Goal: Task Accomplishment & Management: Use online tool/utility

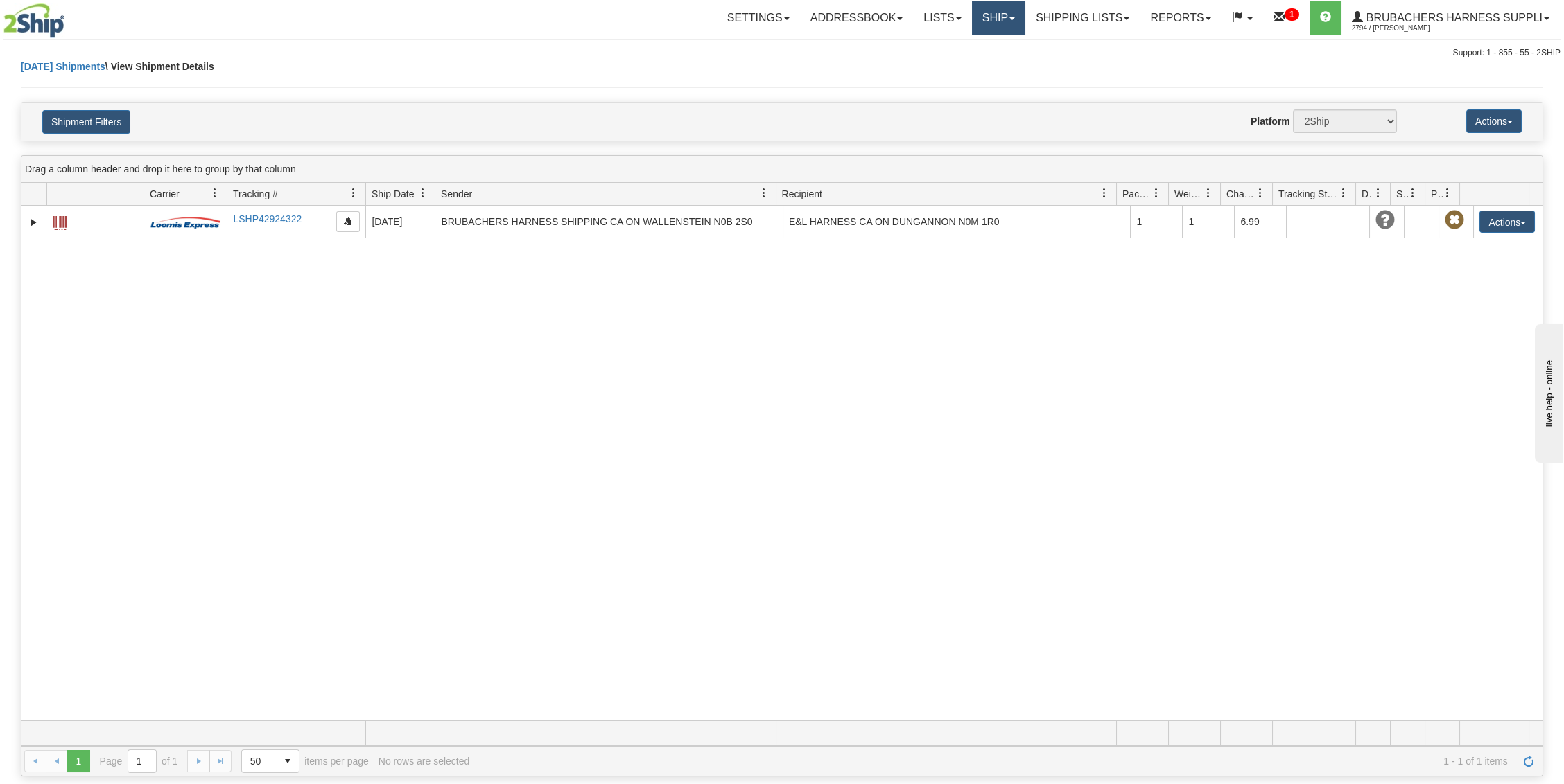
click at [986, 13] on link "Ship" at bounding box center [998, 18] width 53 height 34
click at [981, 41] on link "Ship Screen" at bounding box center [970, 48] width 110 height 18
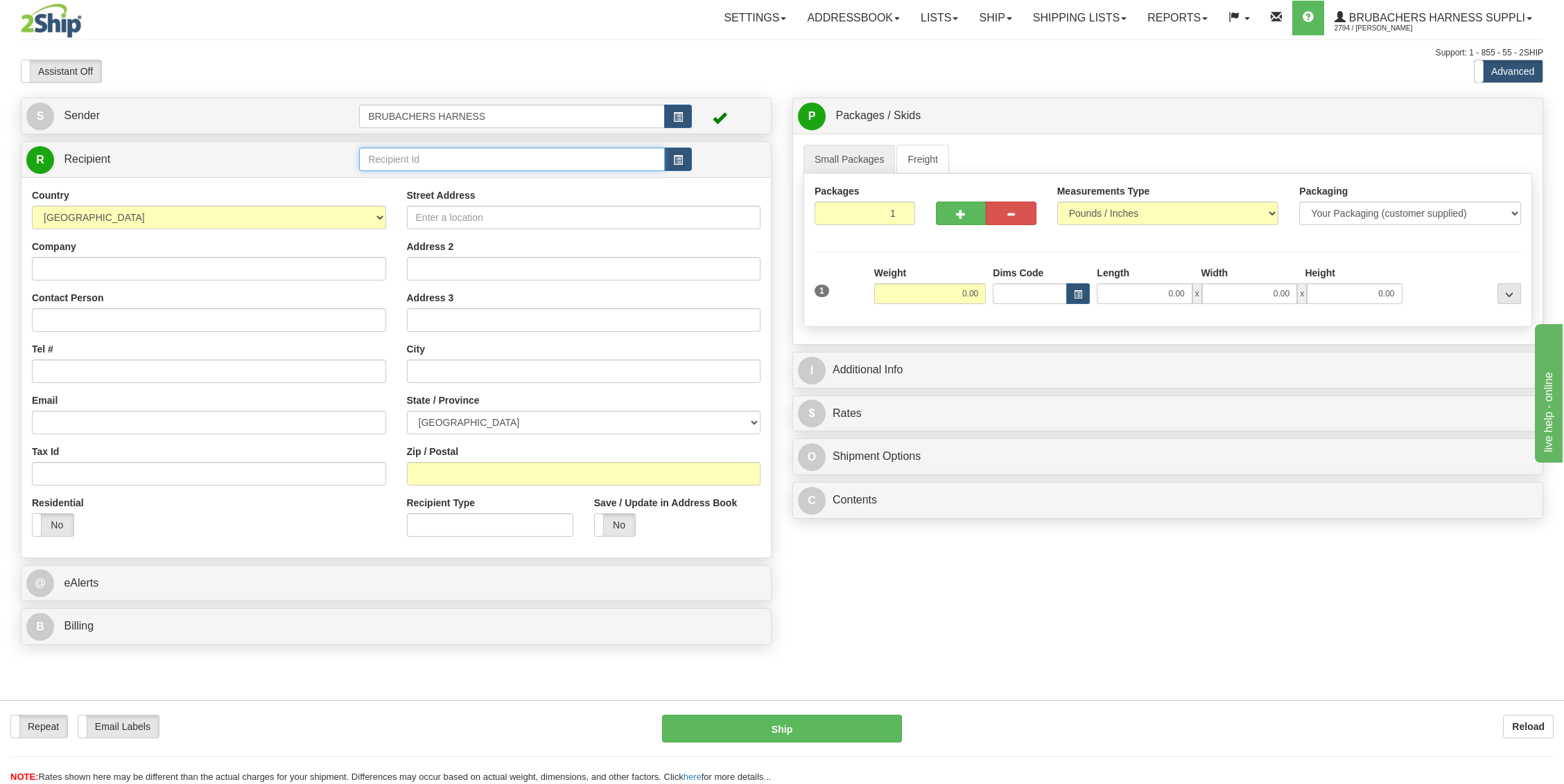
click at [641, 165] on input "text" at bounding box center [512, 159] width 306 height 24
click at [473, 177] on div "BRUBACHERS HARNESS" at bounding box center [510, 180] width 293 height 15
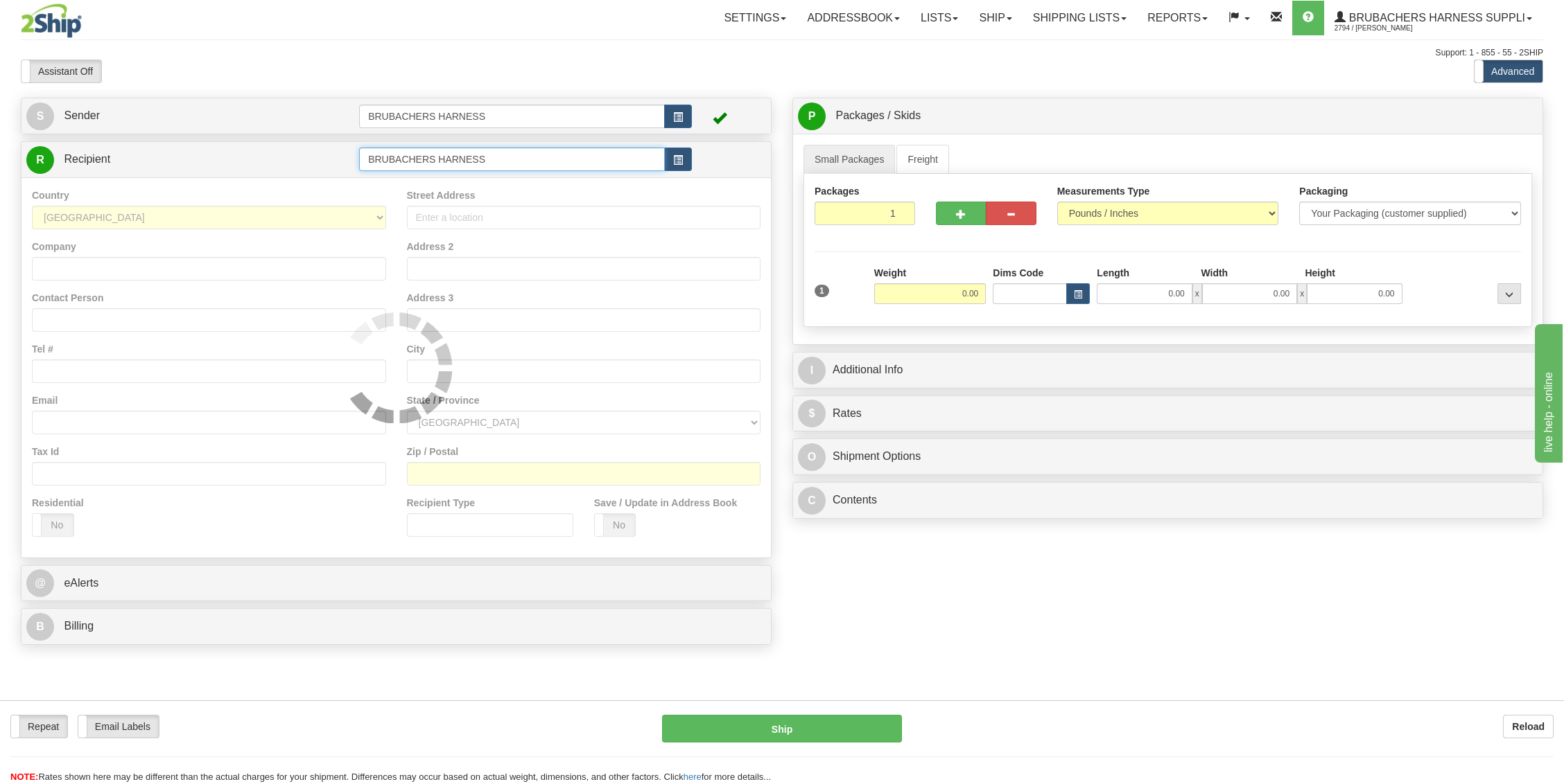
type input "BRUBACHERS HARNESS"
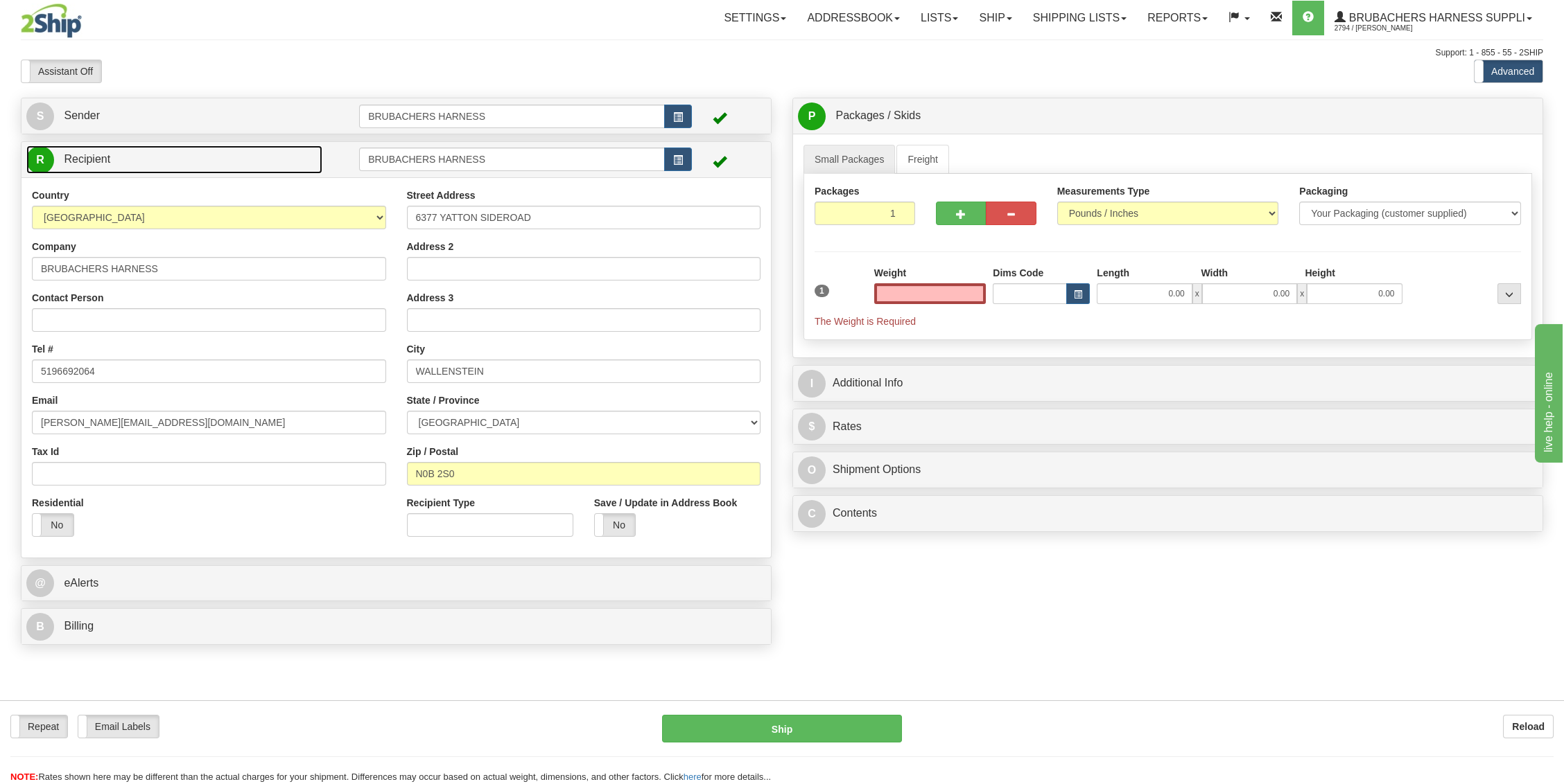
type input "0.00"
click at [47, 153] on span "R" at bounding box center [40, 159] width 27 height 27
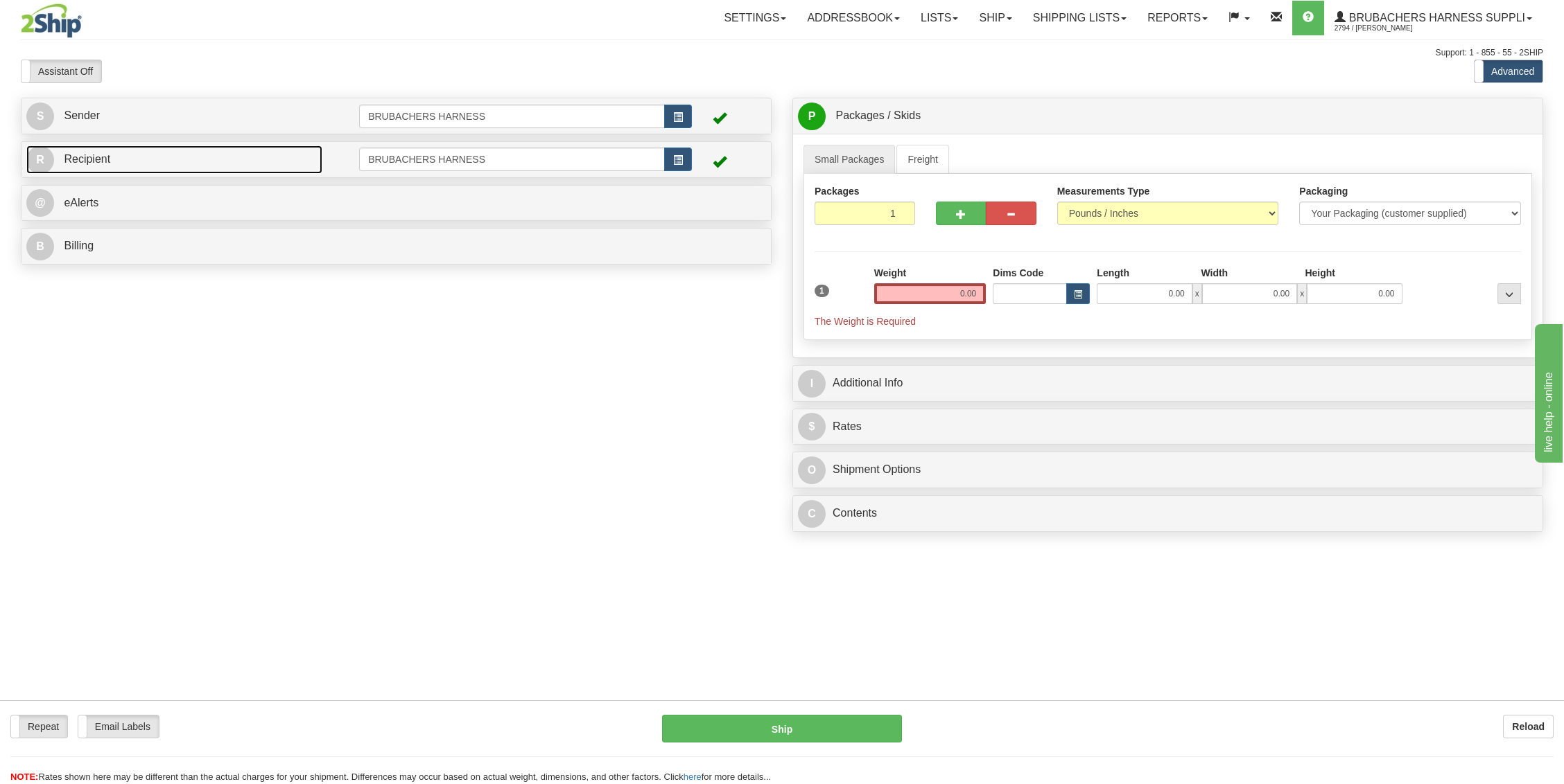
click at [47, 153] on span "R" at bounding box center [40, 159] width 27 height 27
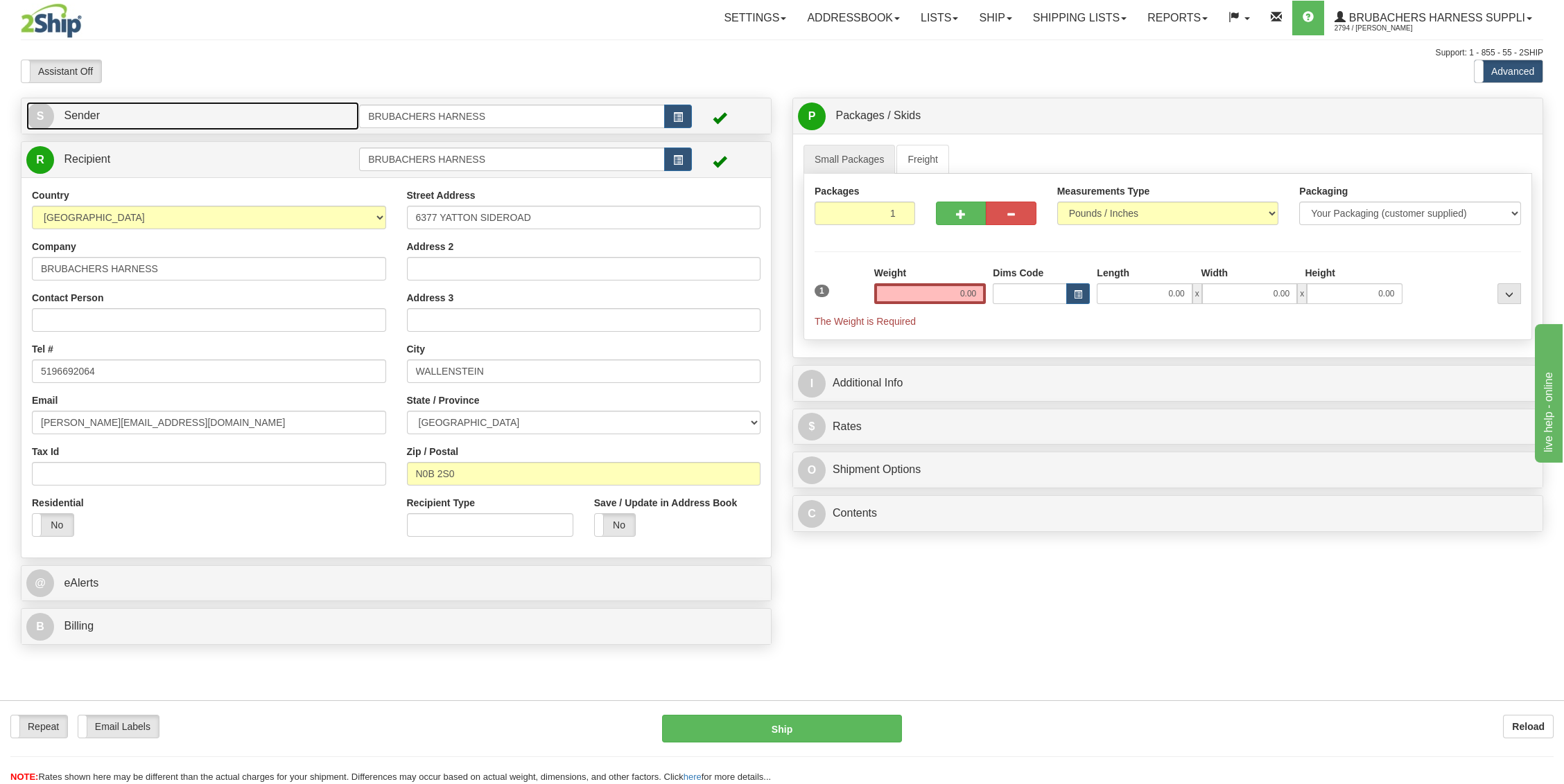
click at [61, 107] on link "S Sender" at bounding box center [193, 116] width 333 height 28
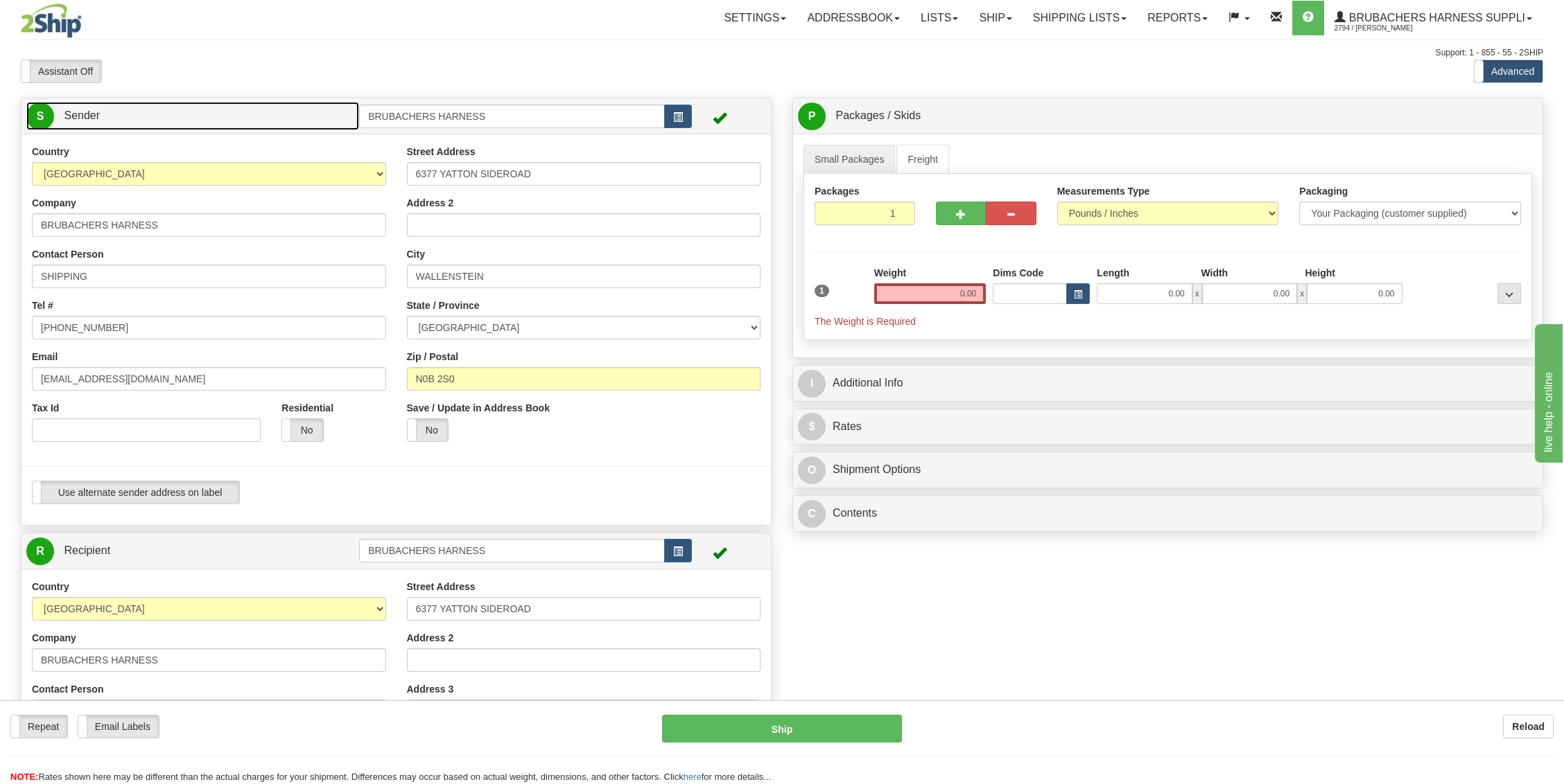
type input "WALLENSTEIN"
click at [93, 495] on label "Use alternate sender address on label" at bounding box center [136, 492] width 206 height 22
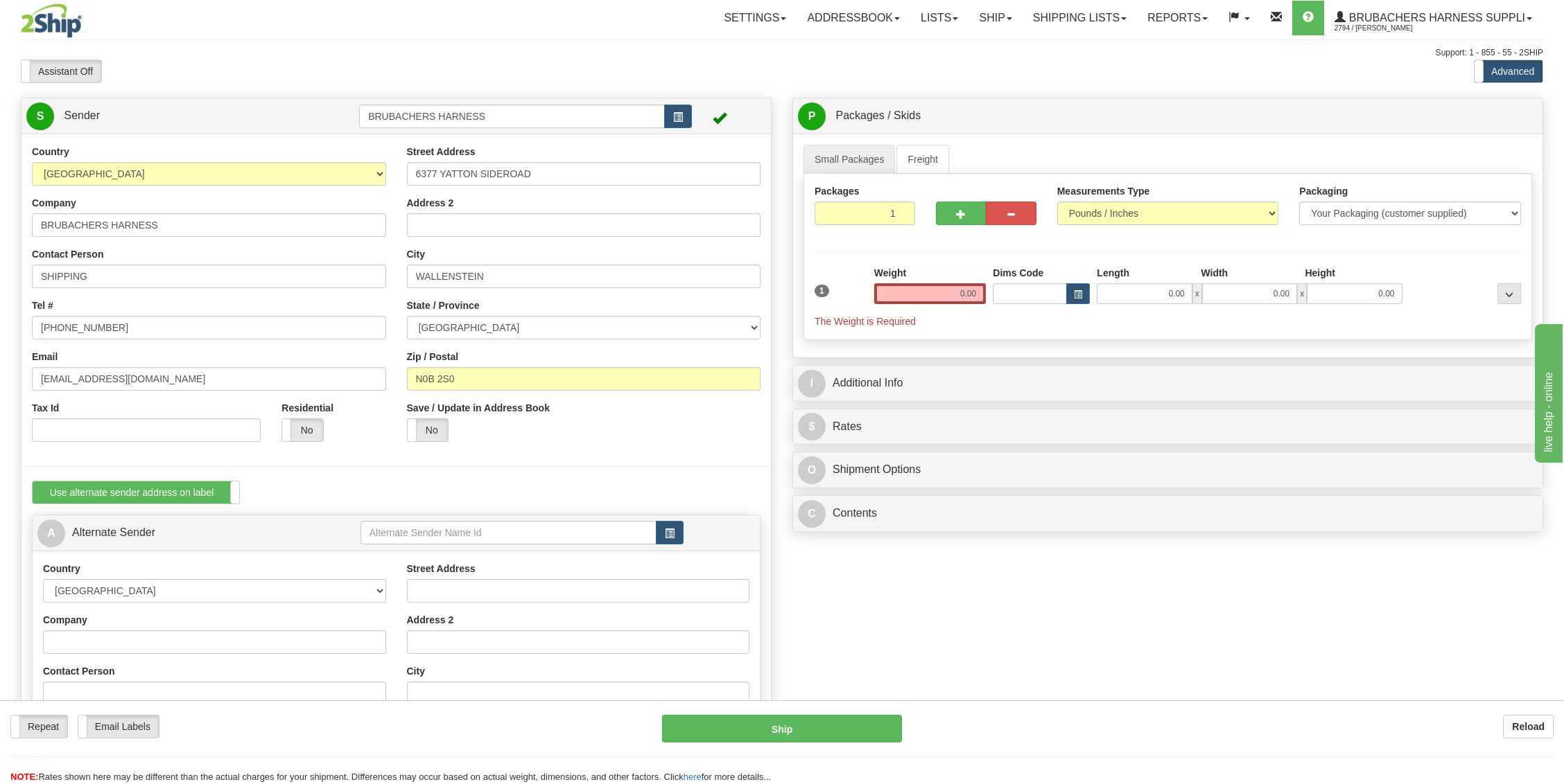
scroll to position [93, 0]
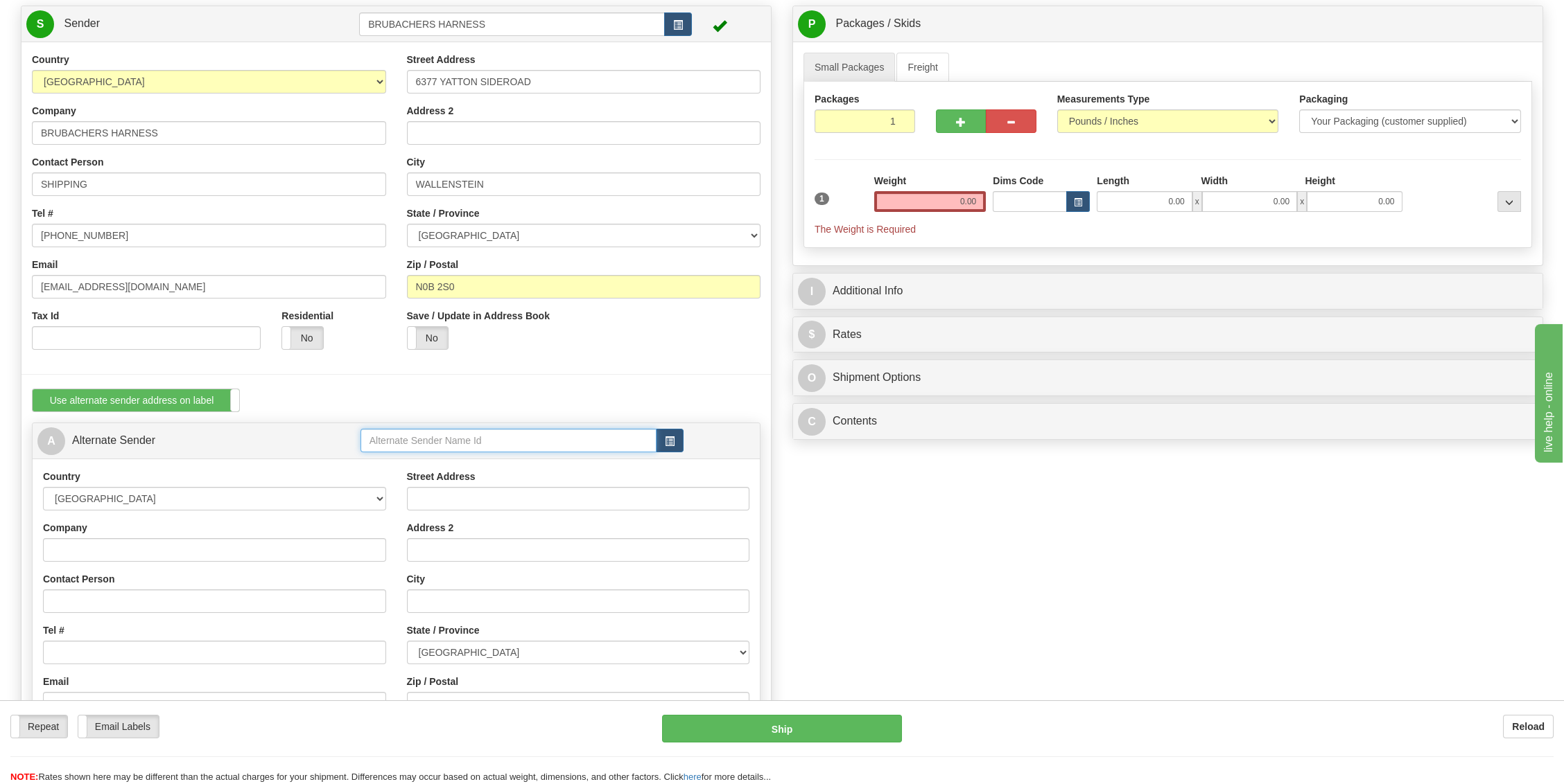
click at [456, 447] on input "text" at bounding box center [508, 441] width 296 height 24
type input "[PERSON_NAME]"
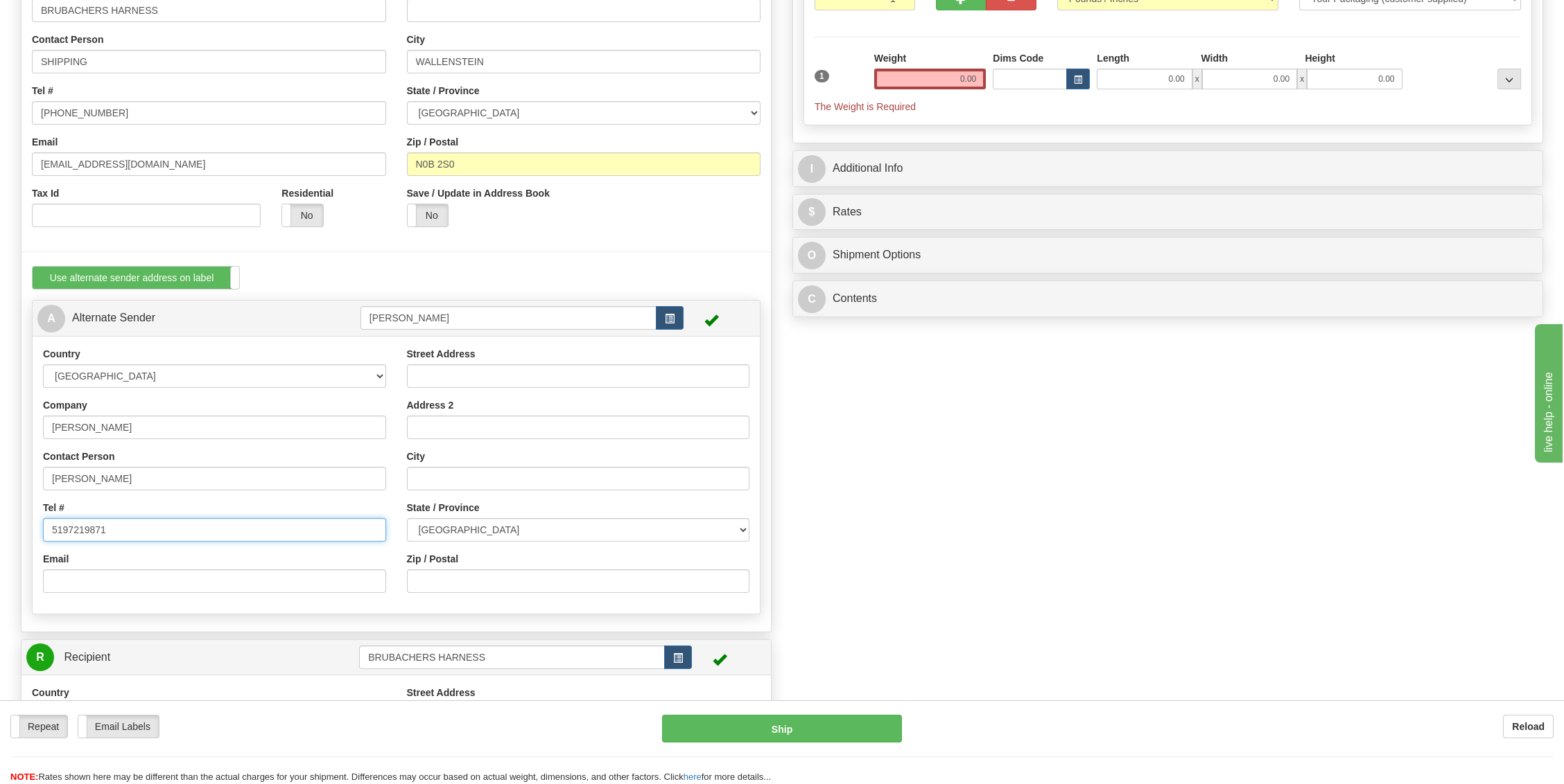
scroll to position [277, 0]
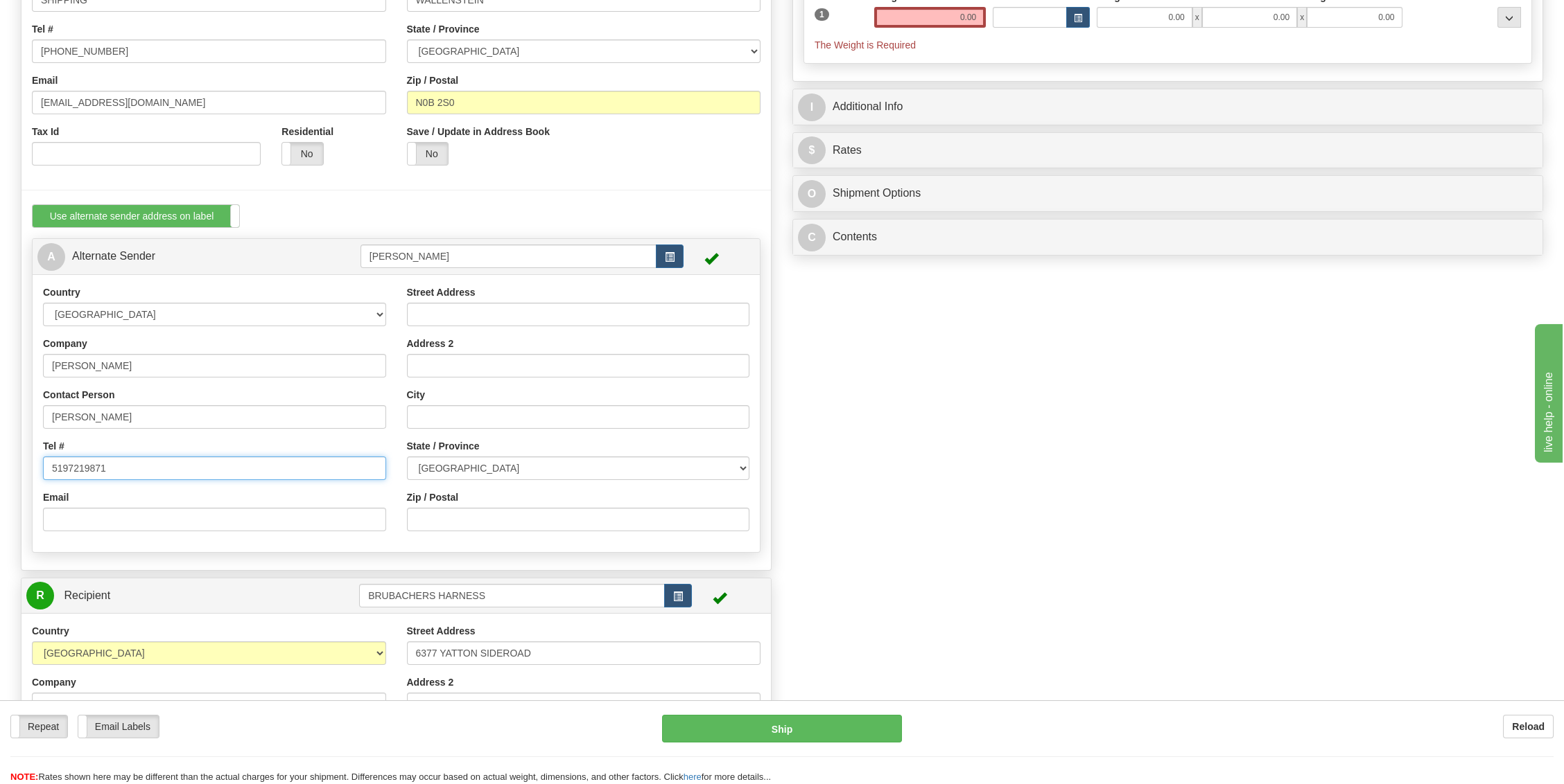
type input "5197219871"
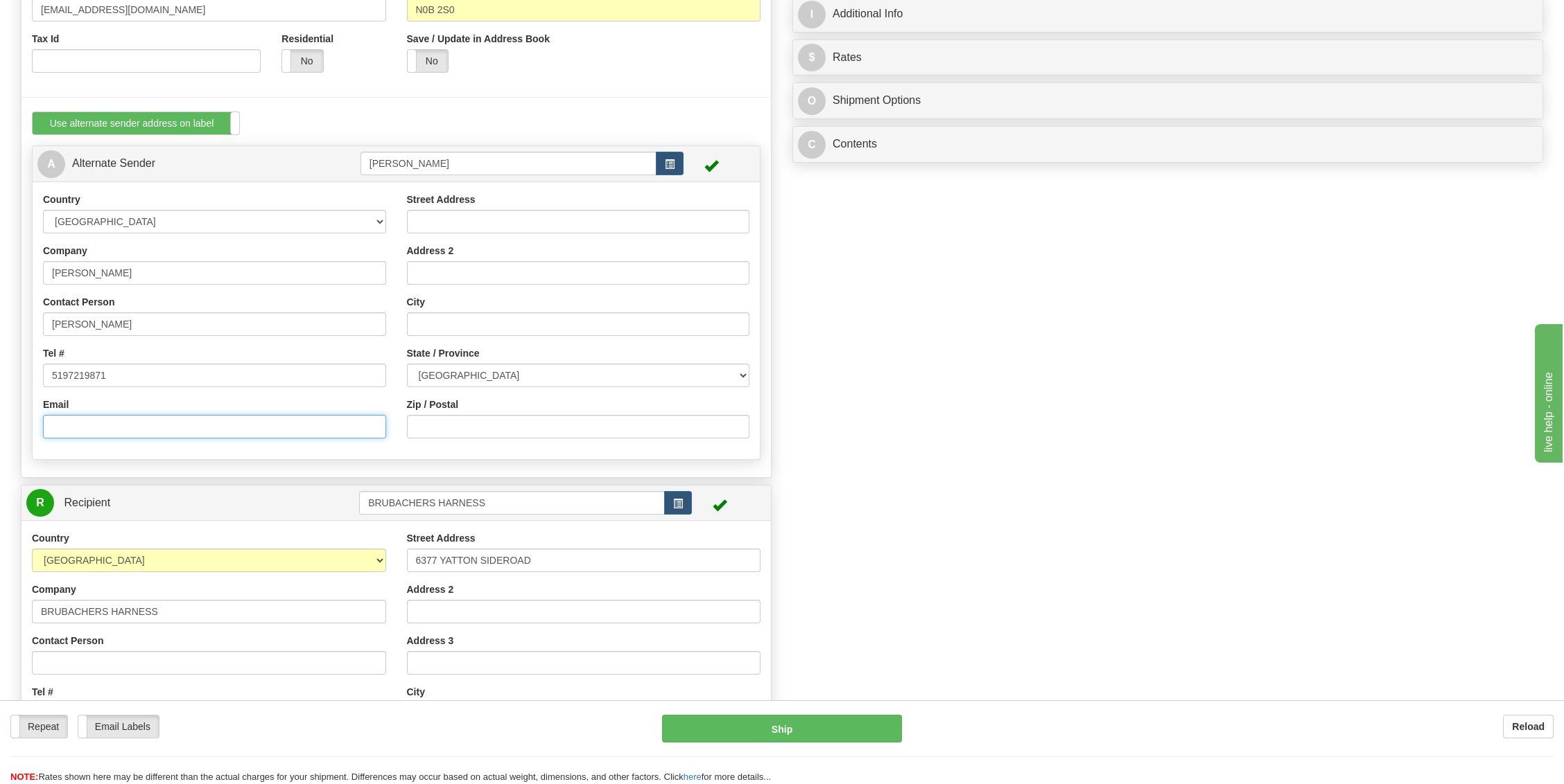
click at [183, 432] on input "Email" at bounding box center [214, 426] width 343 height 24
paste input "[EMAIL_ADDRESS][DOMAIN_NAME]"
type input "[EMAIL_ADDRESS][DOMAIN_NAME]"
type input "[STREET_ADDRESS][PERSON_NAME]"
click at [505, 262] on input "Address 2" at bounding box center [578, 273] width 343 height 24
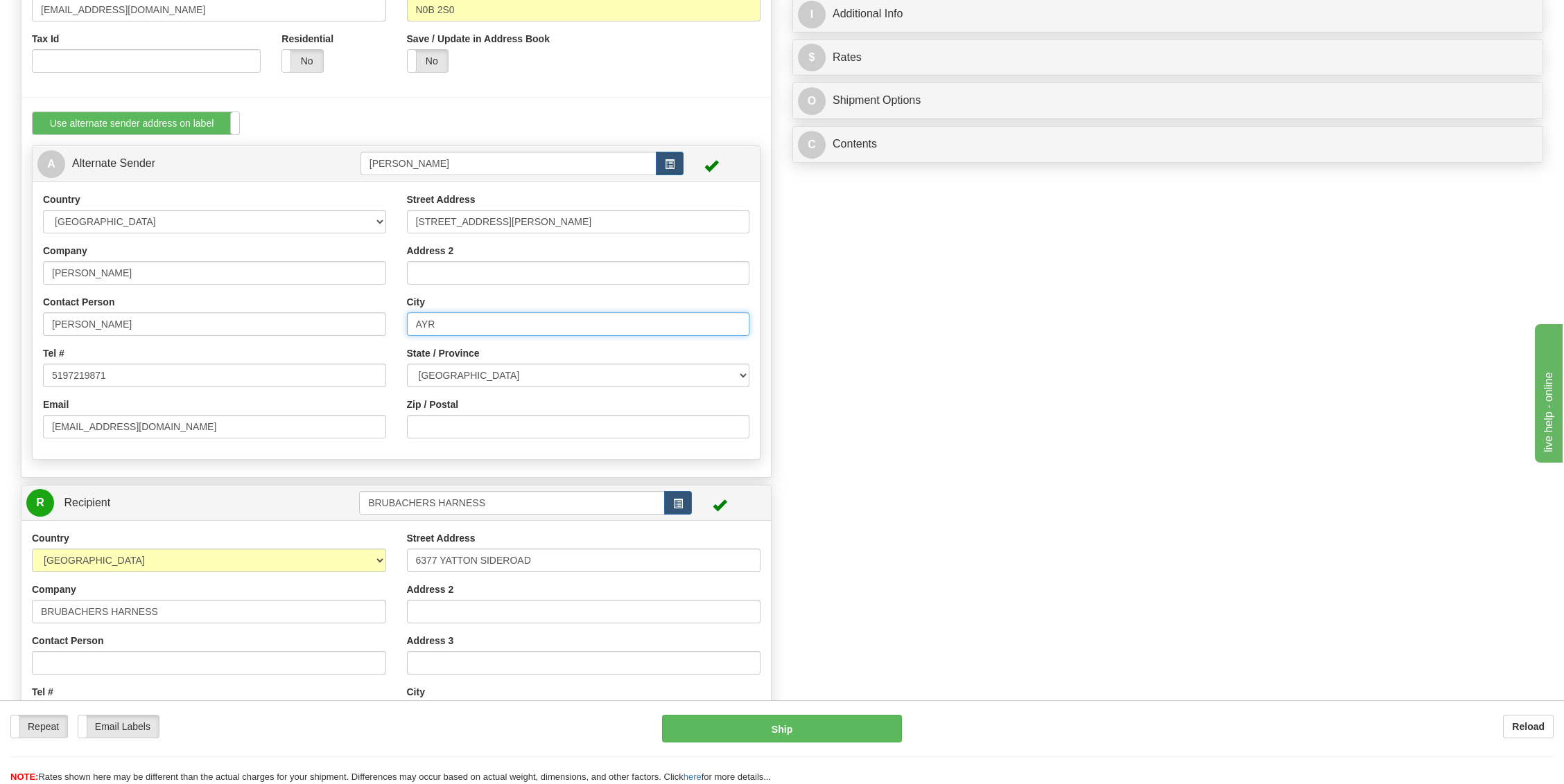
type input "AYR"
select select "ON"
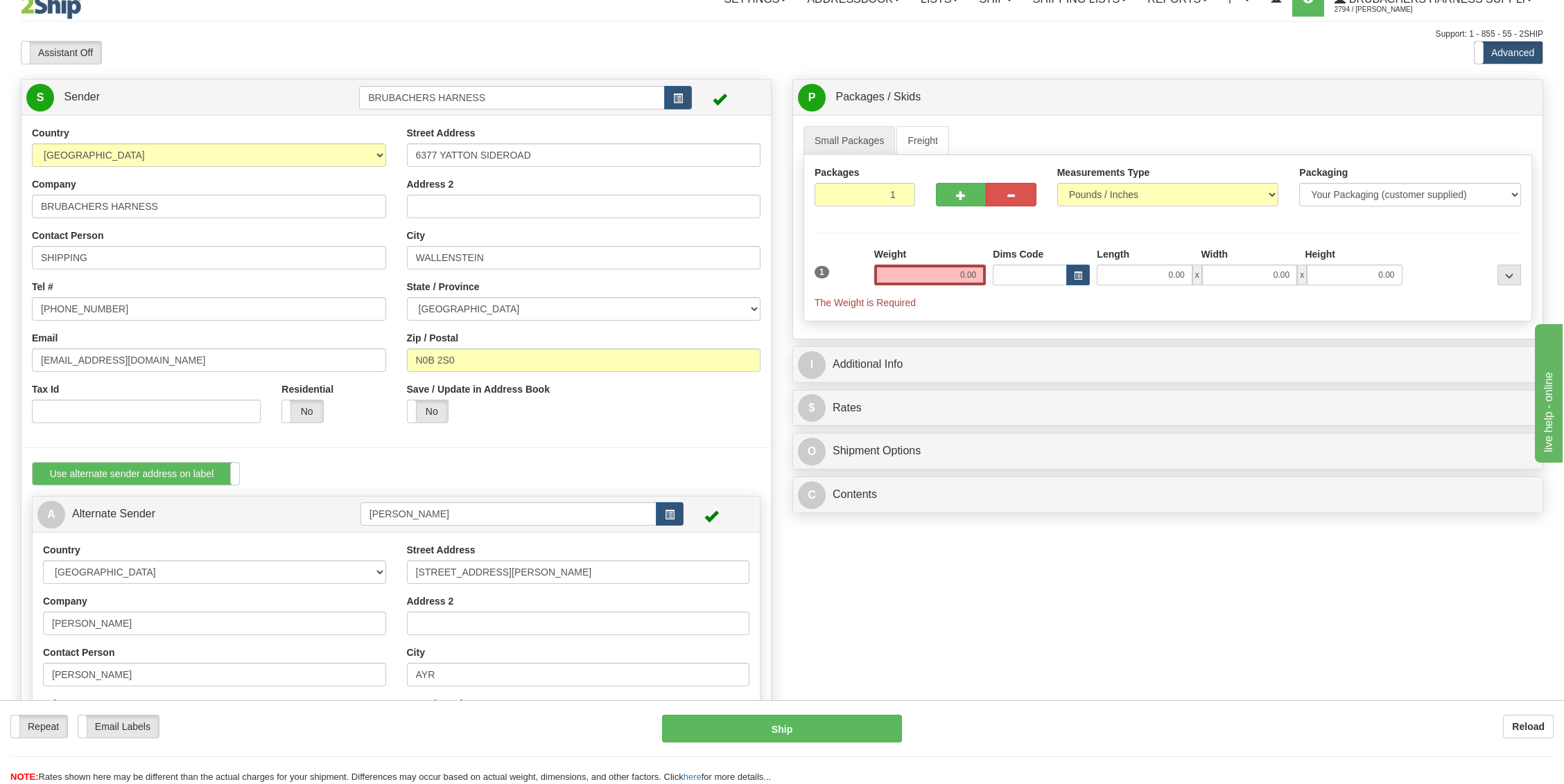
scroll to position [0, 0]
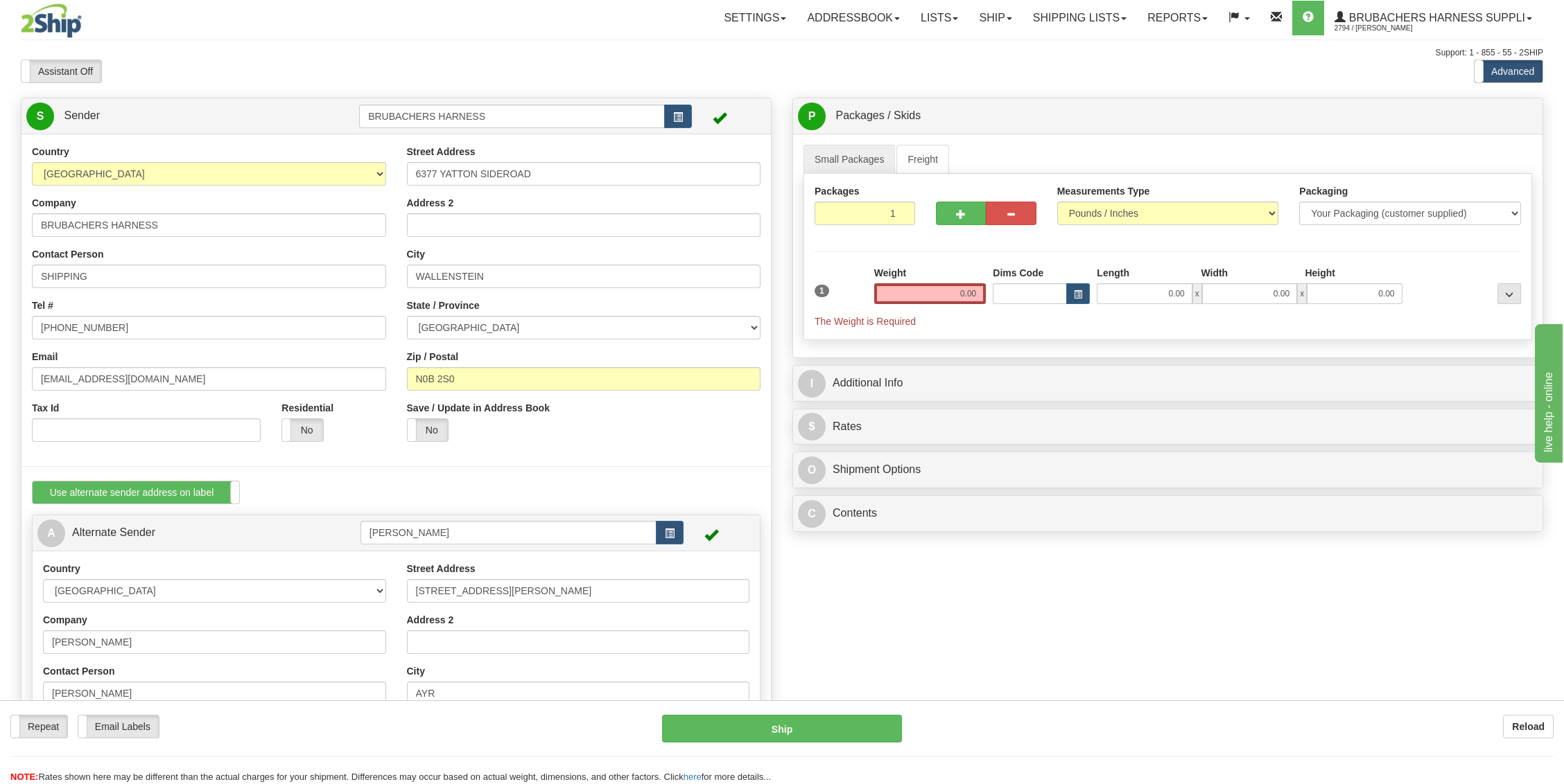
type input "N0B 1E0"
click at [962, 283] on input "0.00" at bounding box center [929, 293] width 112 height 21
type input "2.00"
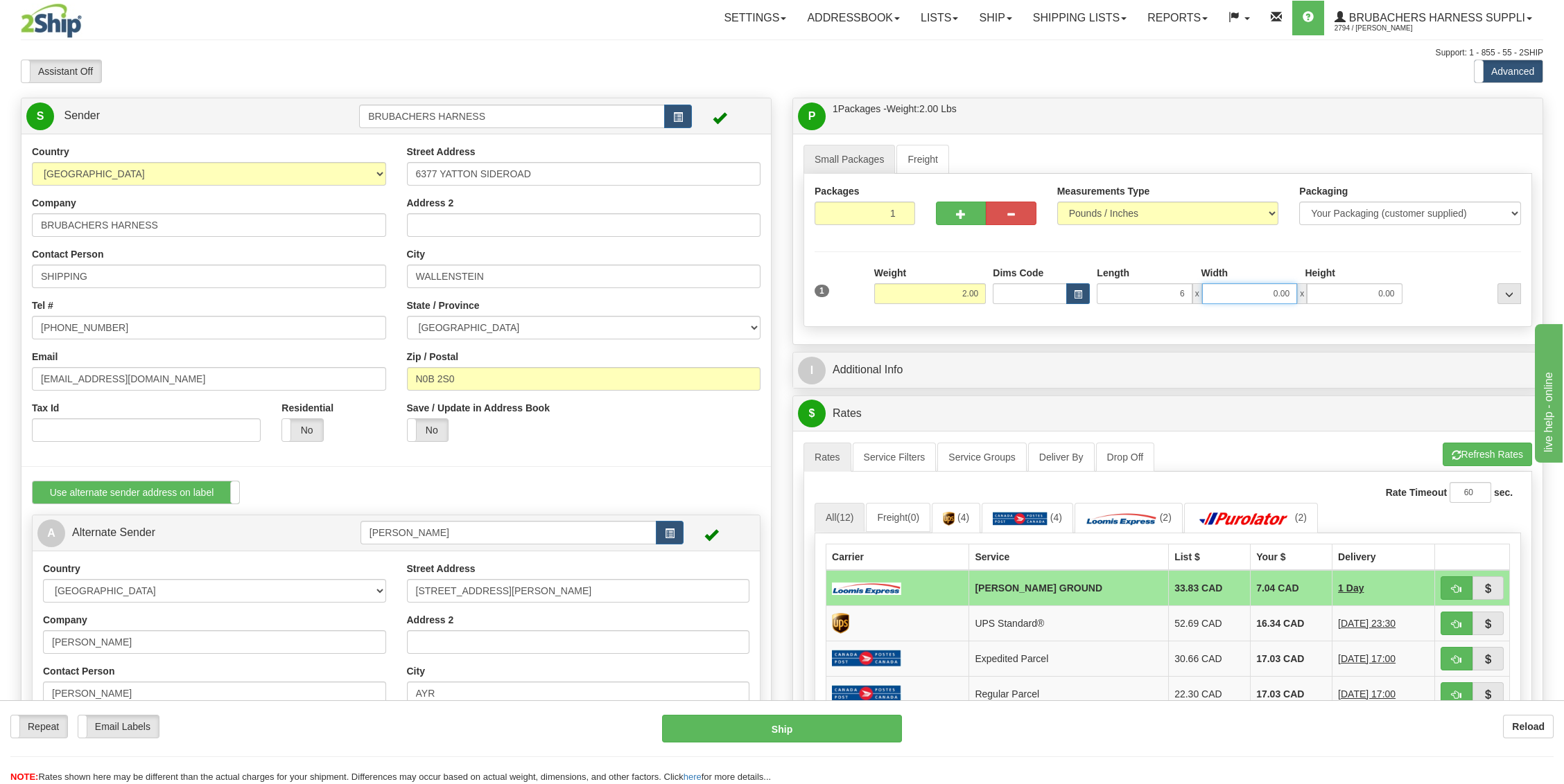
type input "6.00"
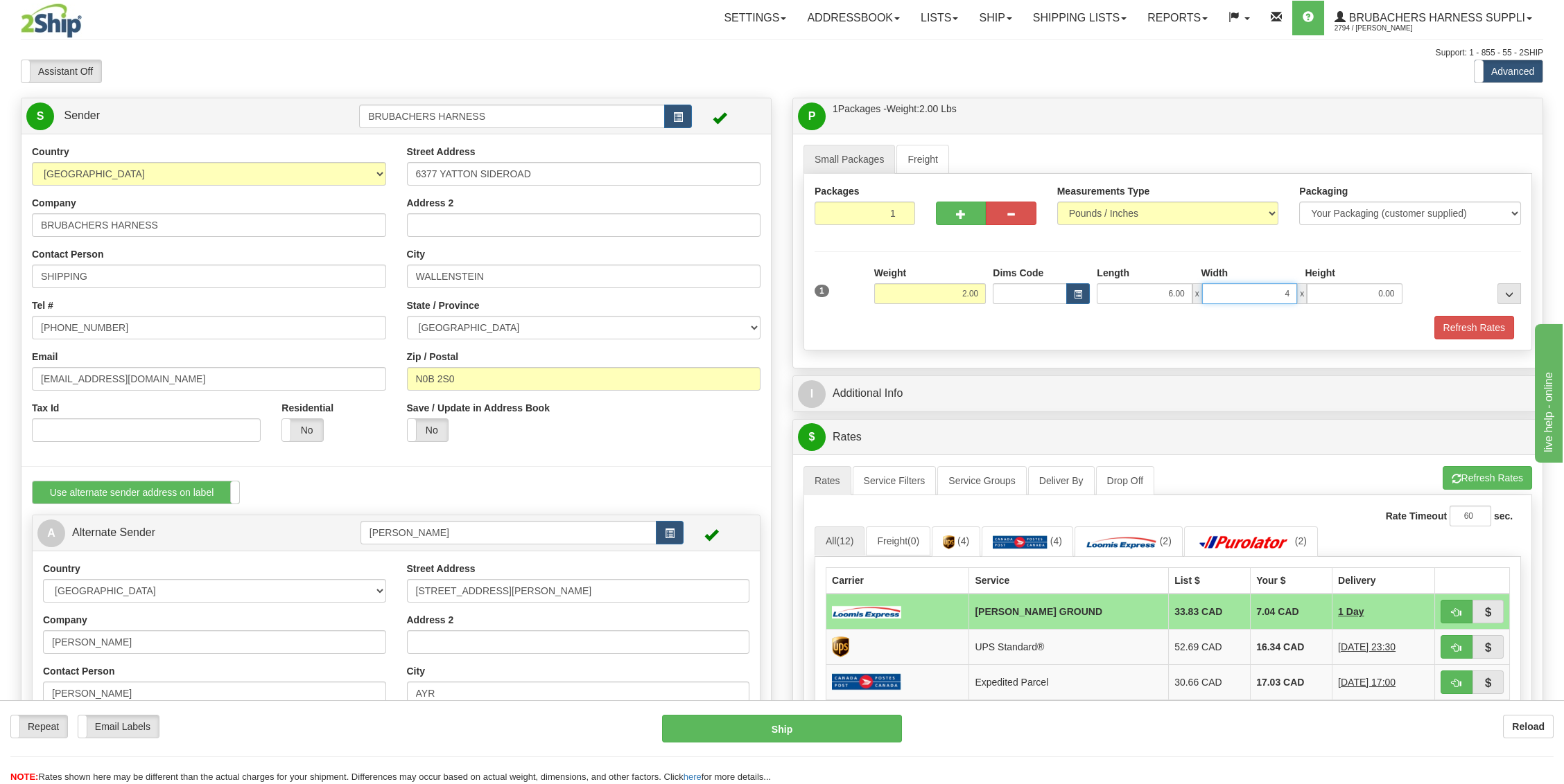
type input "4.00"
click at [1488, 482] on button "Refresh Rates" at bounding box center [1487, 478] width 89 height 24
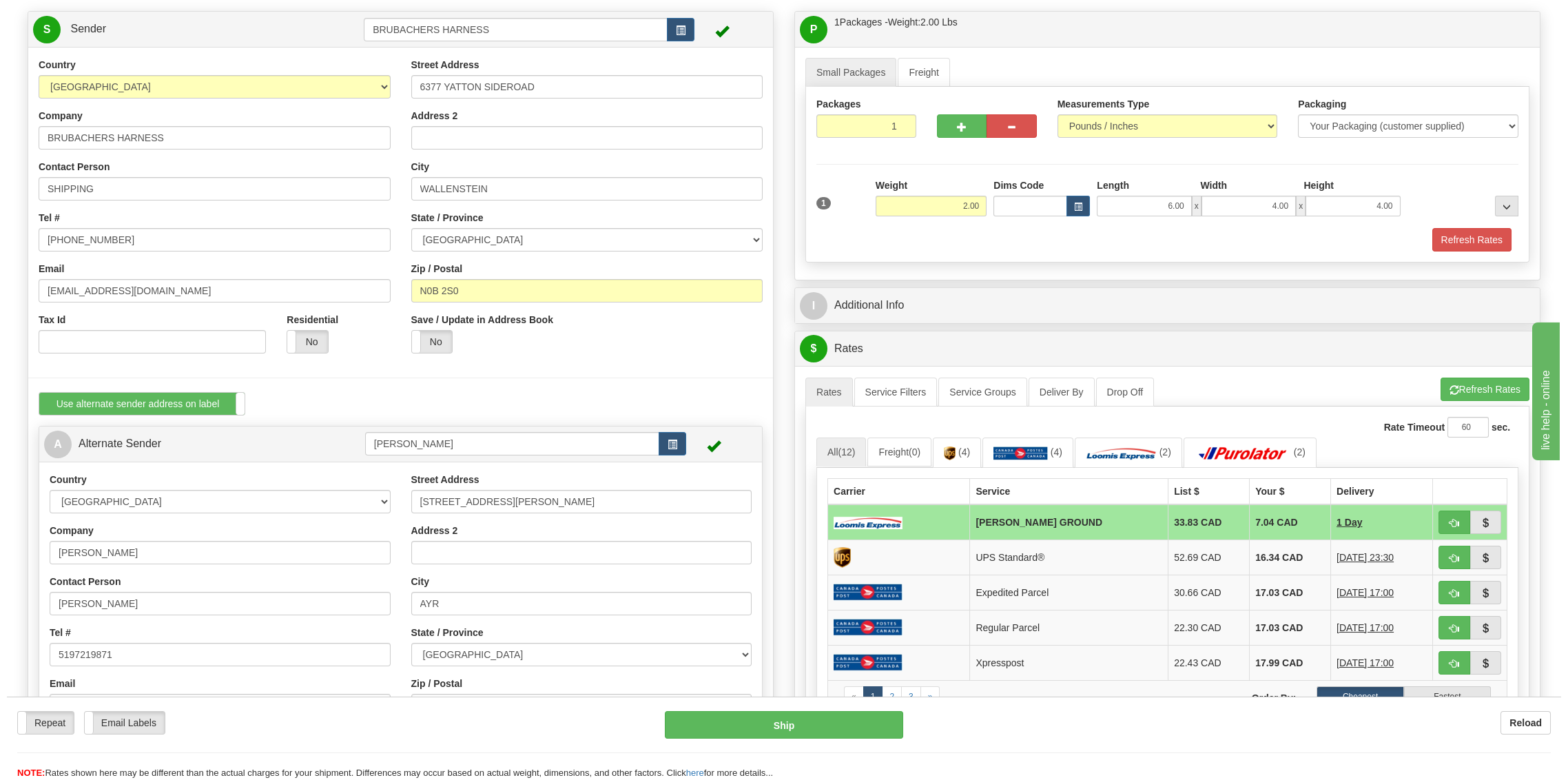
scroll to position [183, 0]
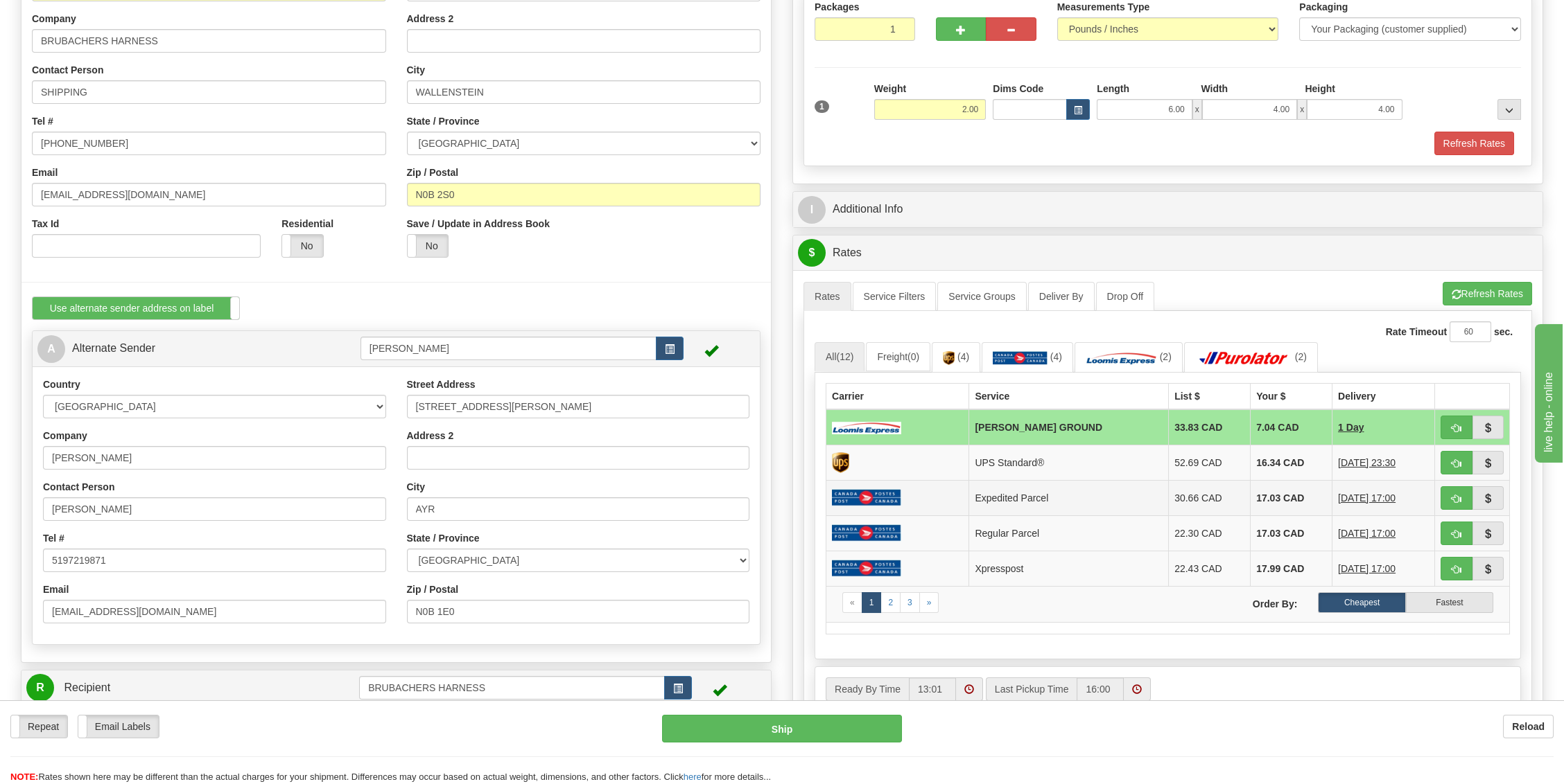
click at [880, 489] on img at bounding box center [866, 498] width 69 height 17
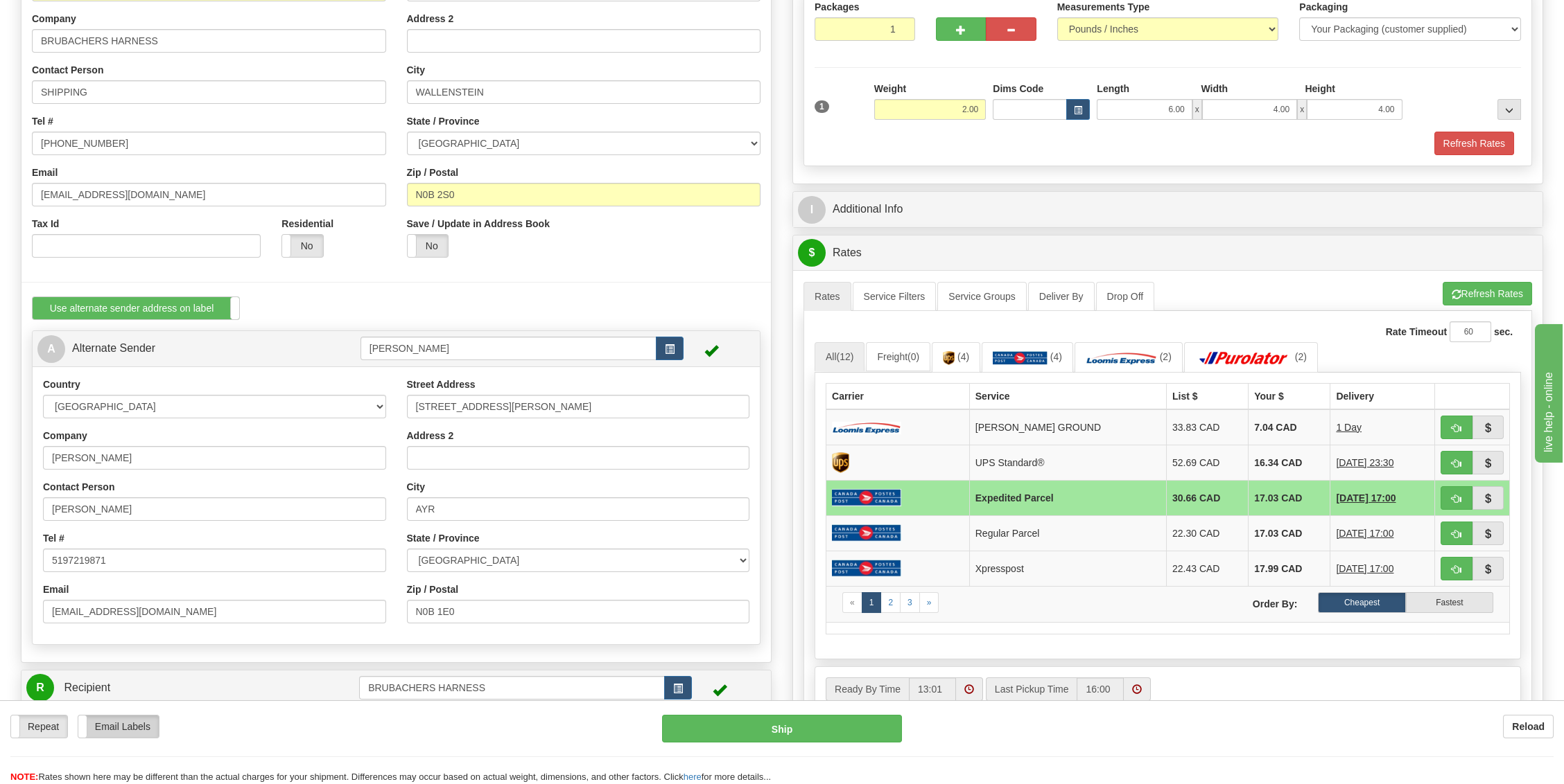
click at [123, 724] on label "Email Labels" at bounding box center [118, 727] width 81 height 22
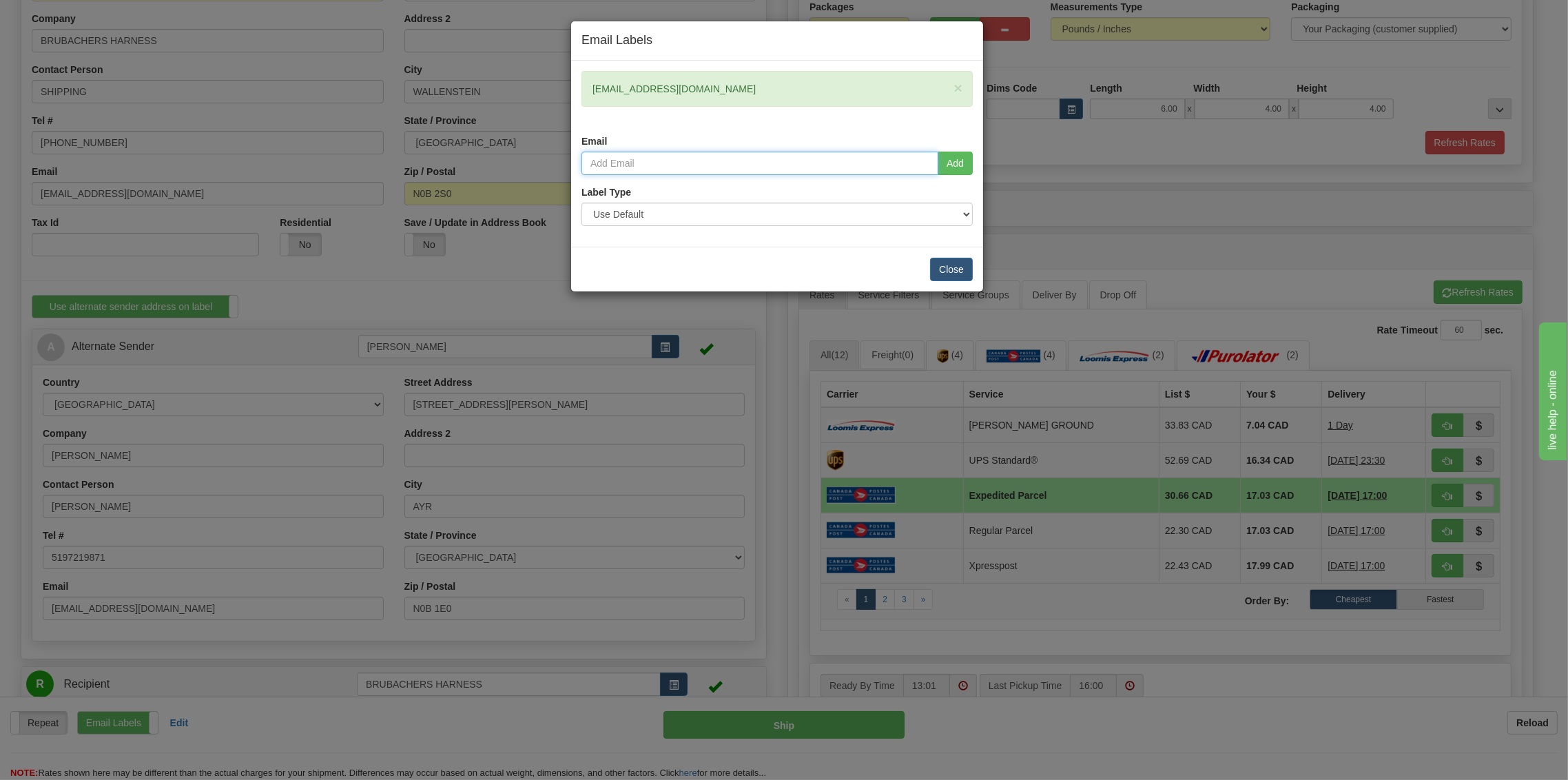
paste input "[EMAIL_ADDRESS][DOMAIN_NAME]"
type input "[EMAIL_ADDRESS][DOMAIN_NAME]"
click at [965, 165] on button "Add" at bounding box center [955, 163] width 35 height 23
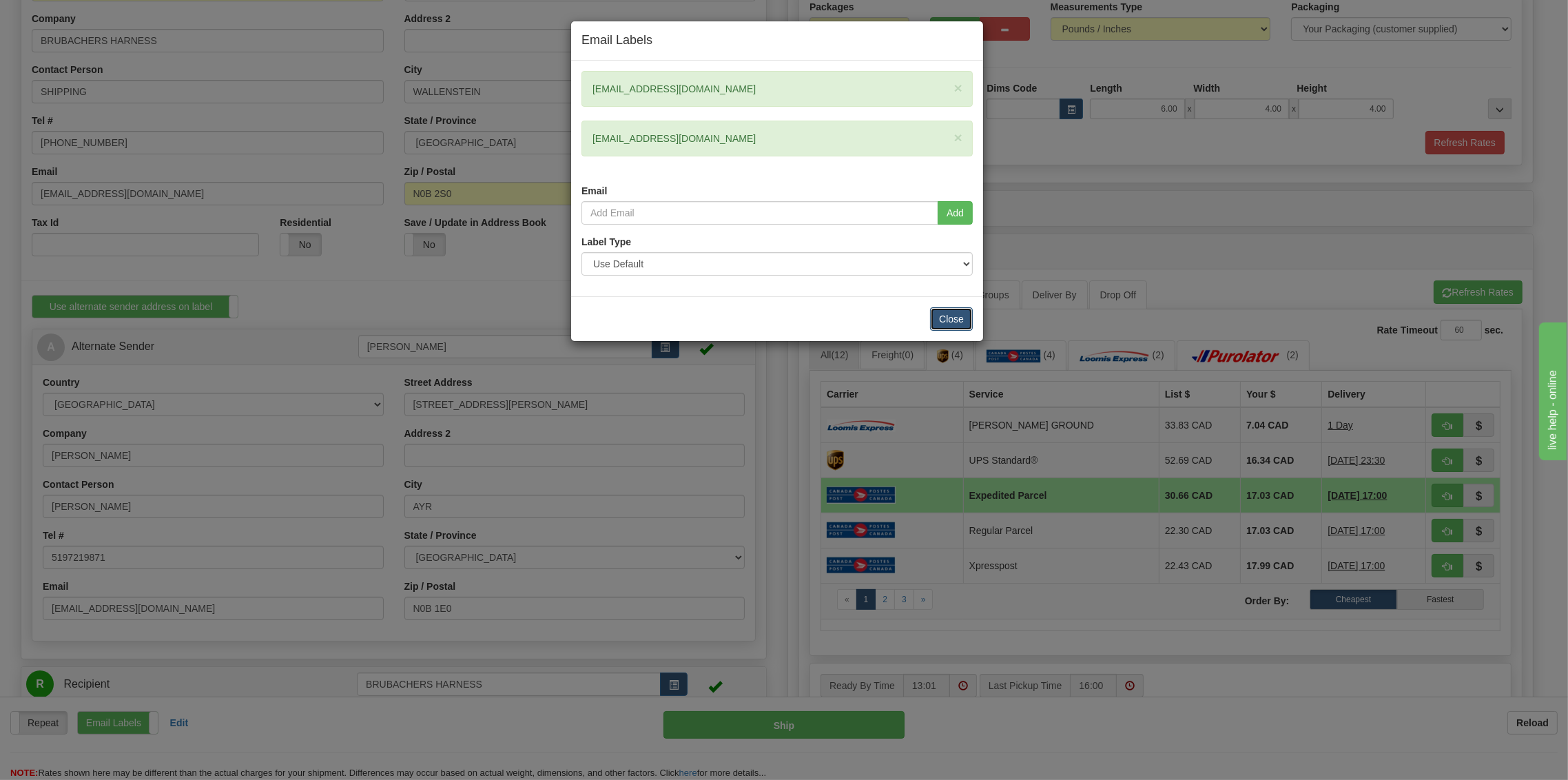
click at [951, 311] on button "Close" at bounding box center [951, 319] width 43 height 23
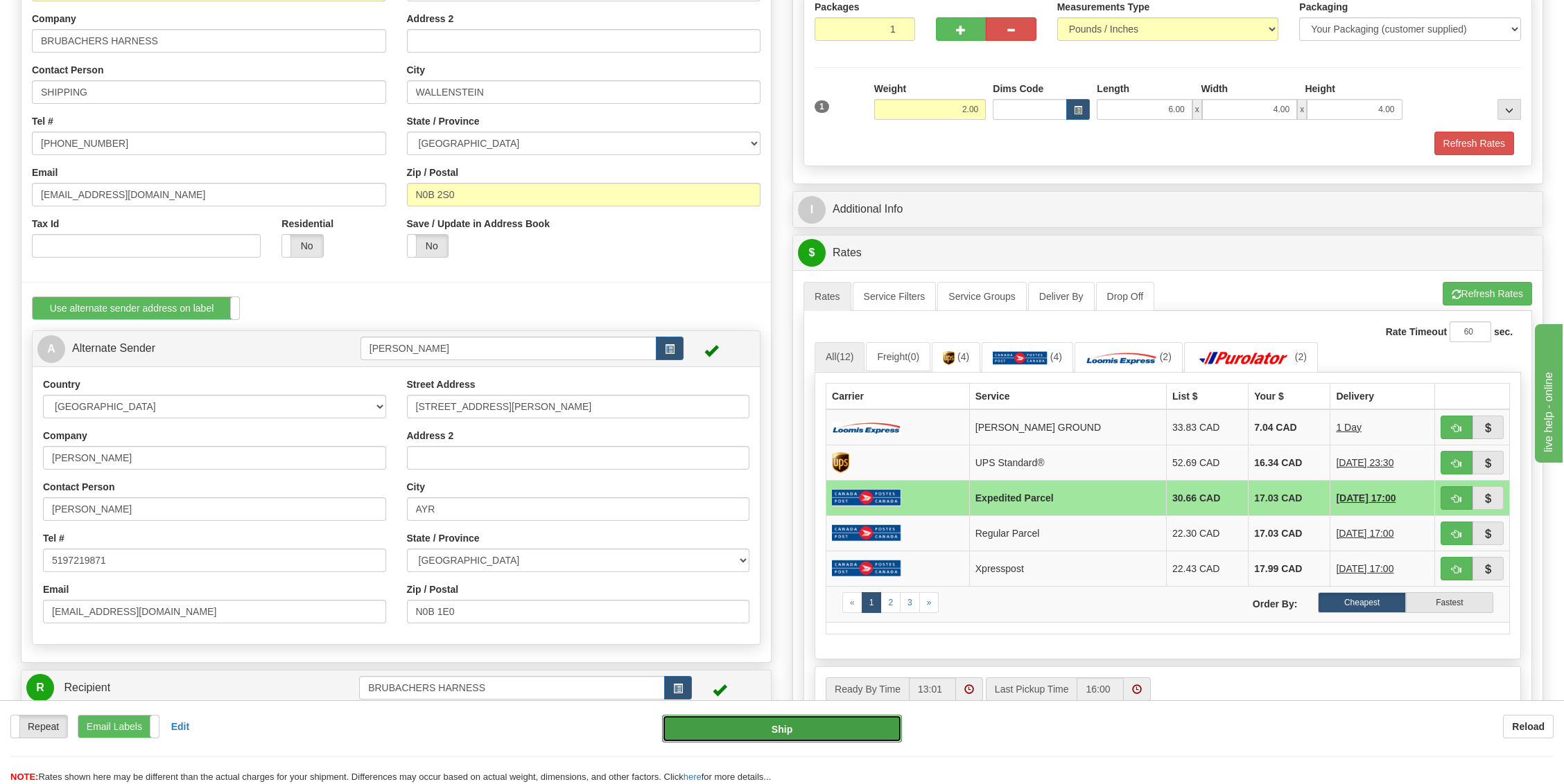
click at [794, 734] on button "Ship" at bounding box center [782, 728] width 240 height 27
type input "DOM.EP"
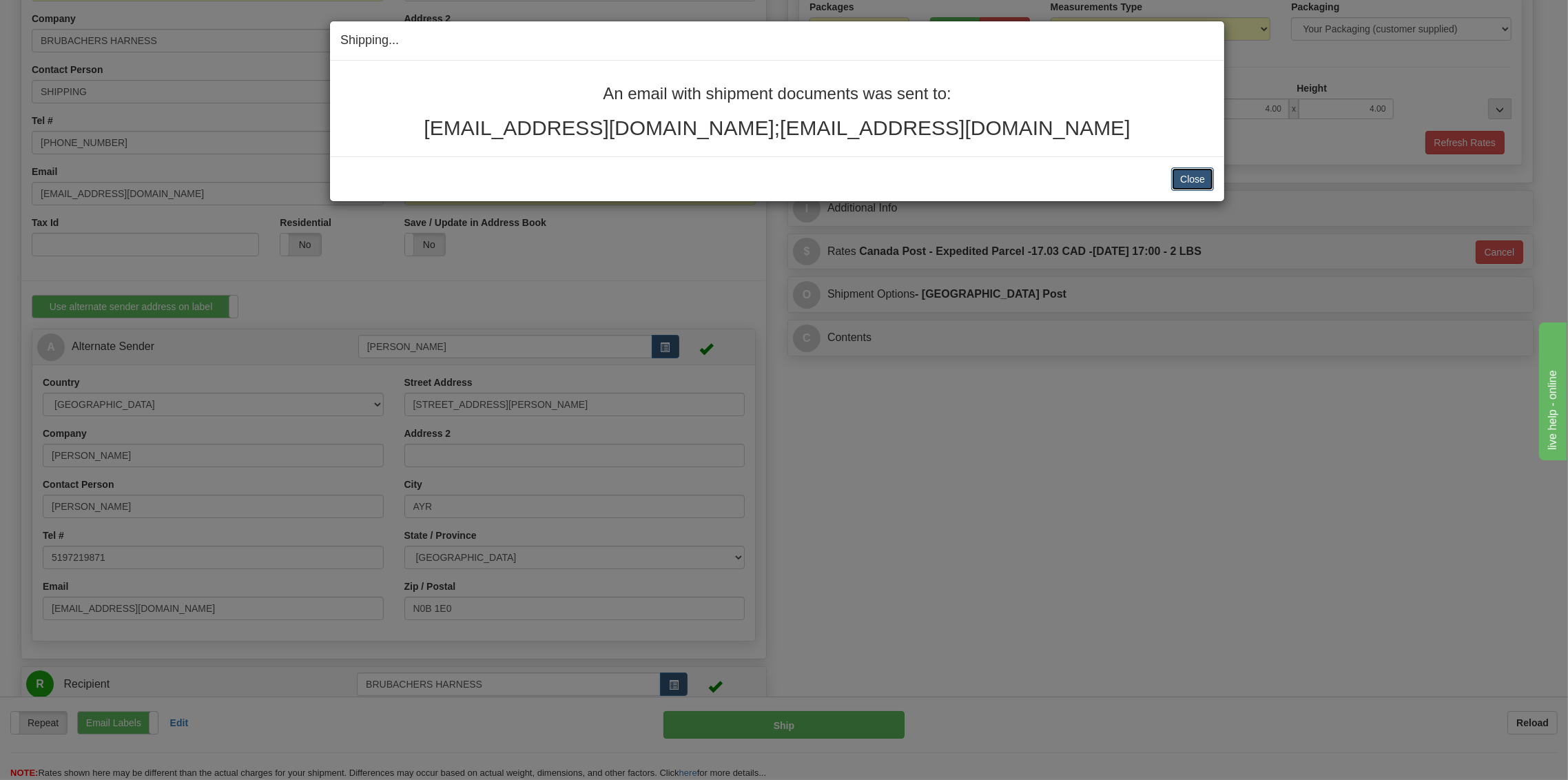
click at [1212, 170] on button "Close" at bounding box center [1192, 179] width 43 height 23
